Goal: Information Seeking & Learning: Find specific page/section

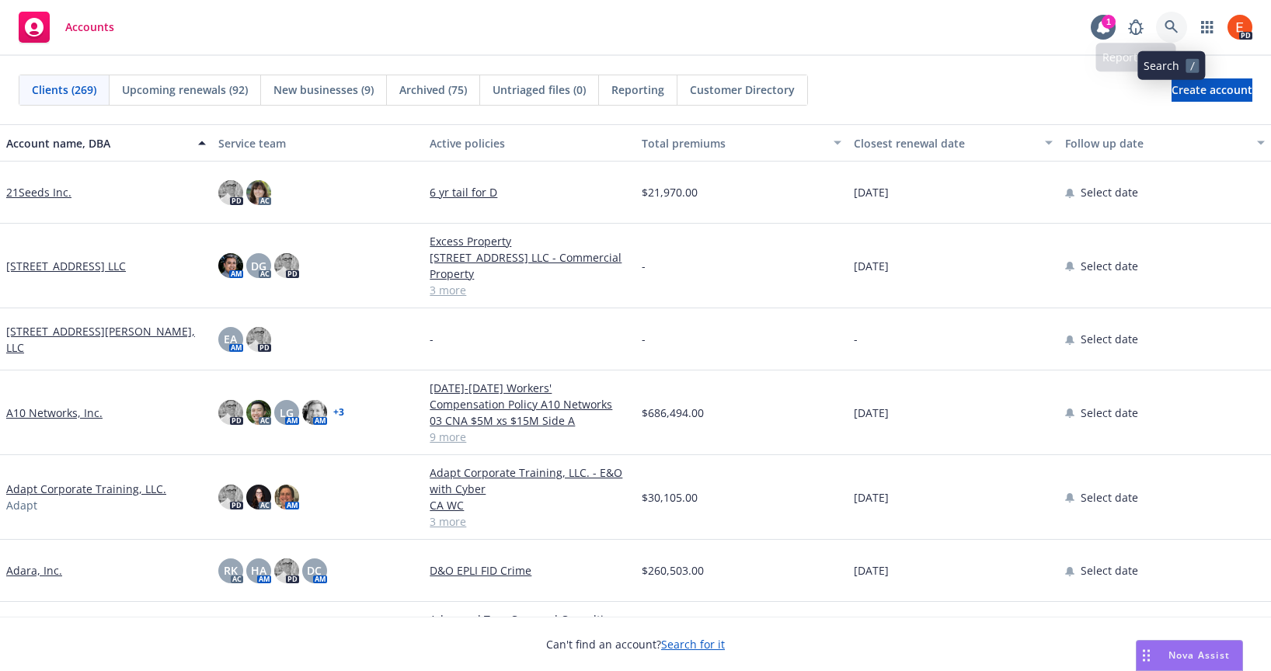
click at [1172, 25] on icon at bounding box center [1171, 27] width 14 height 14
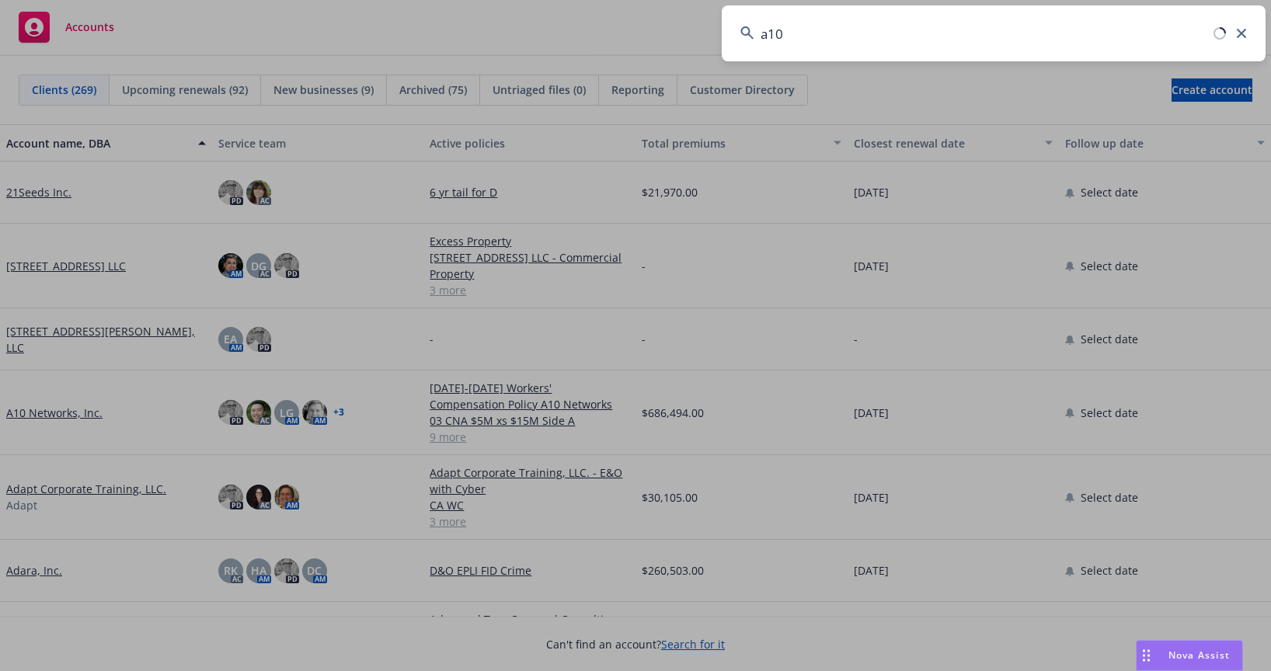
type input "a10"
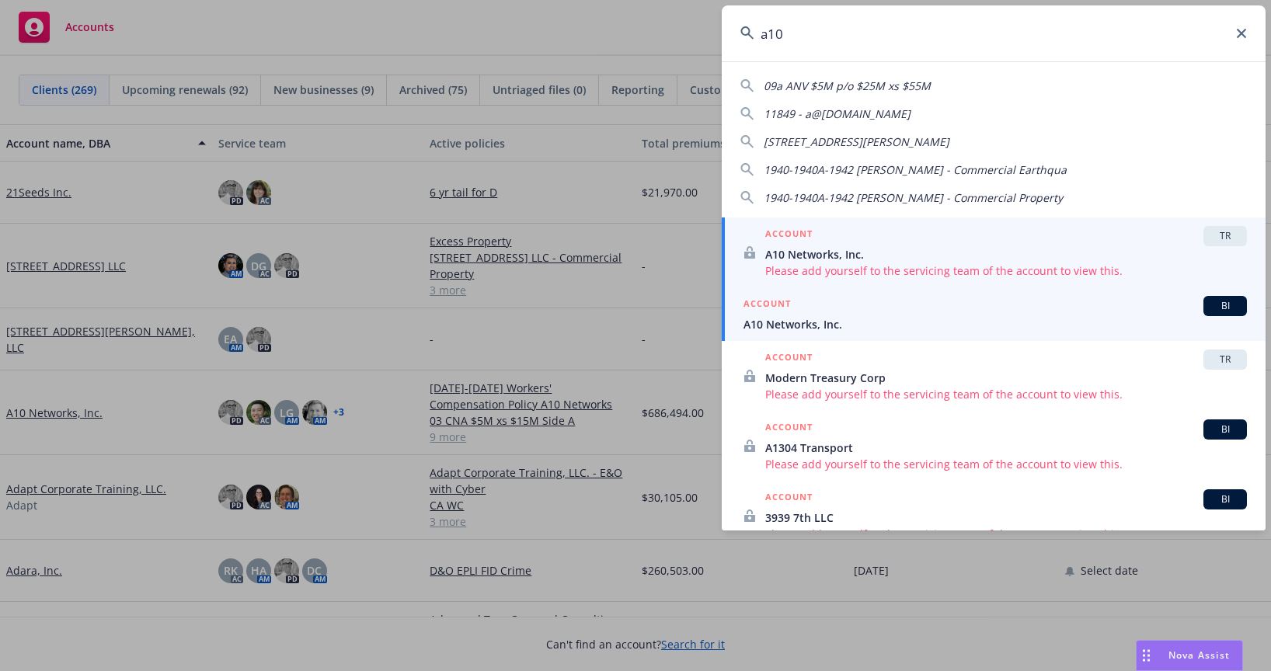
click at [840, 318] on span "A10 Networks, Inc." at bounding box center [994, 324] width 503 height 16
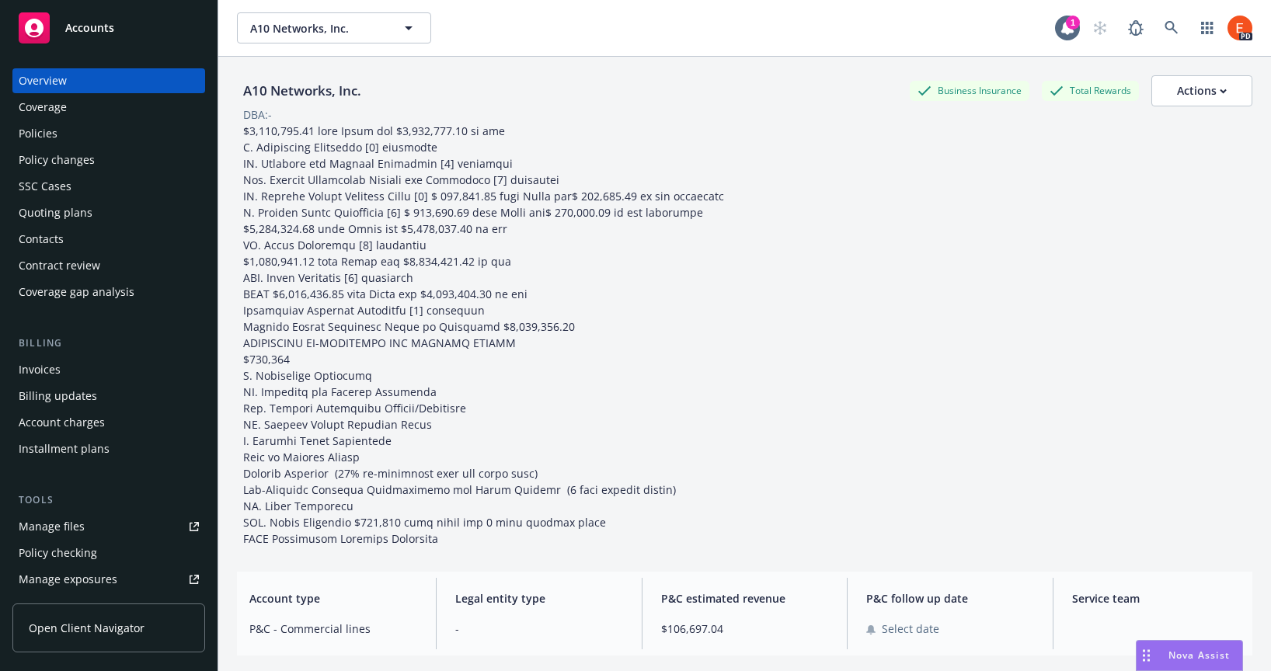
click at [50, 133] on div "Policies" at bounding box center [38, 133] width 39 height 25
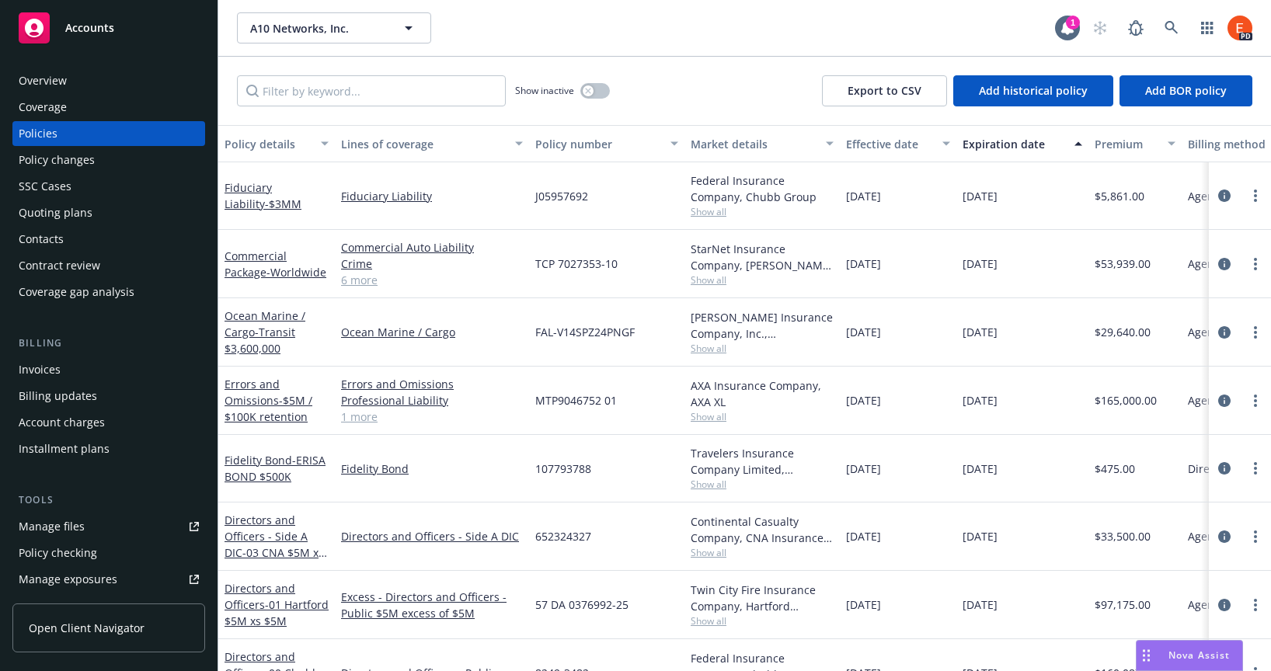
scroll to position [69, 0]
